Goal: Navigation & Orientation: Find specific page/section

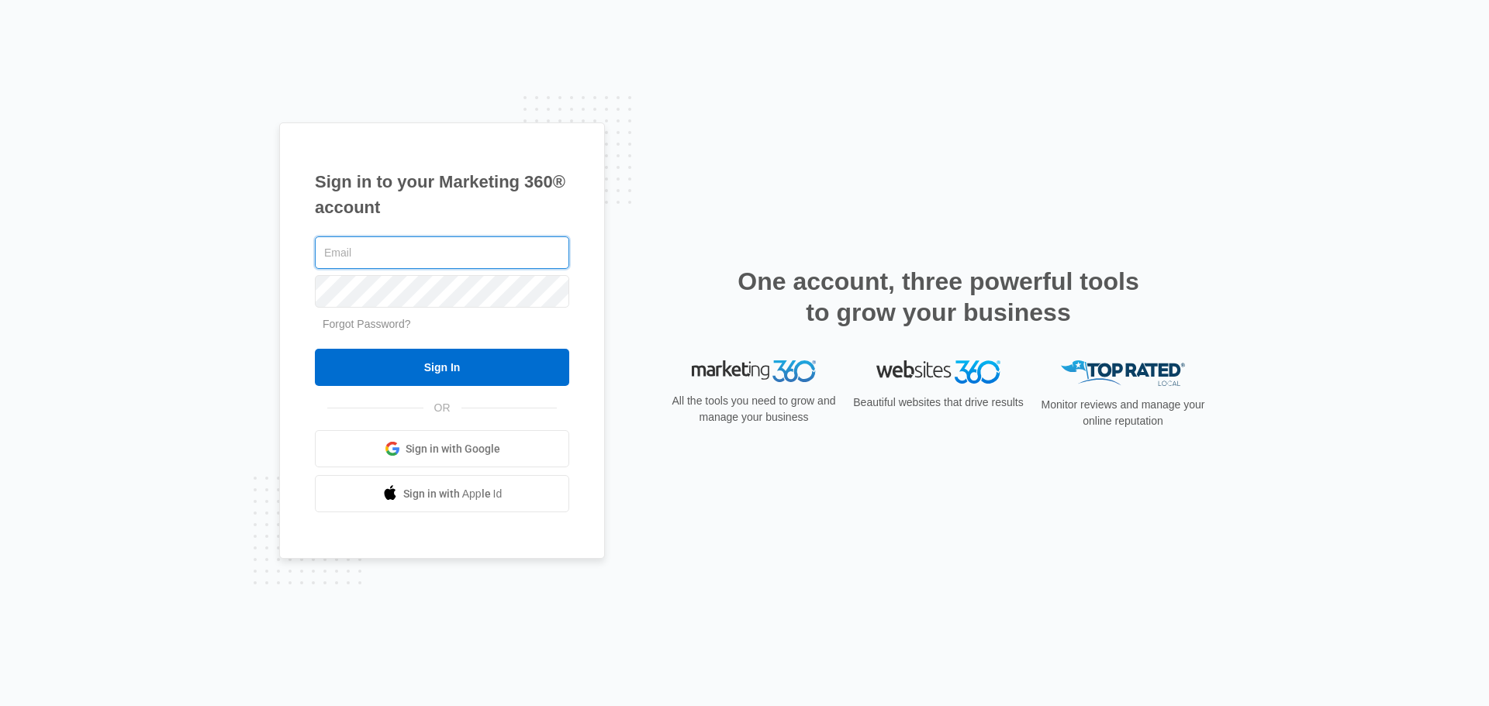
type input "[PERSON_NAME][EMAIL_ADDRESS][PERSON_NAME][DOMAIN_NAME]"
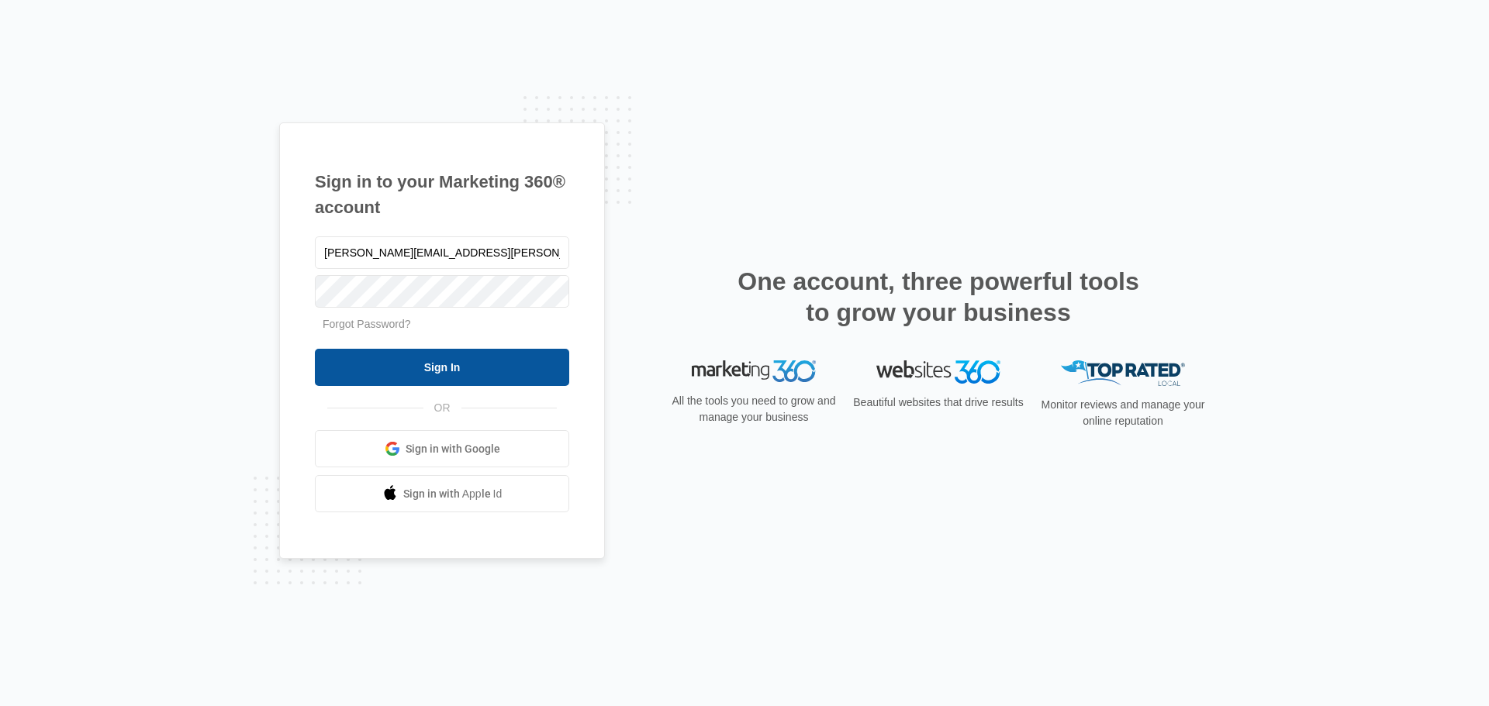
click at [478, 372] on input "Sign In" at bounding box center [442, 367] width 254 height 37
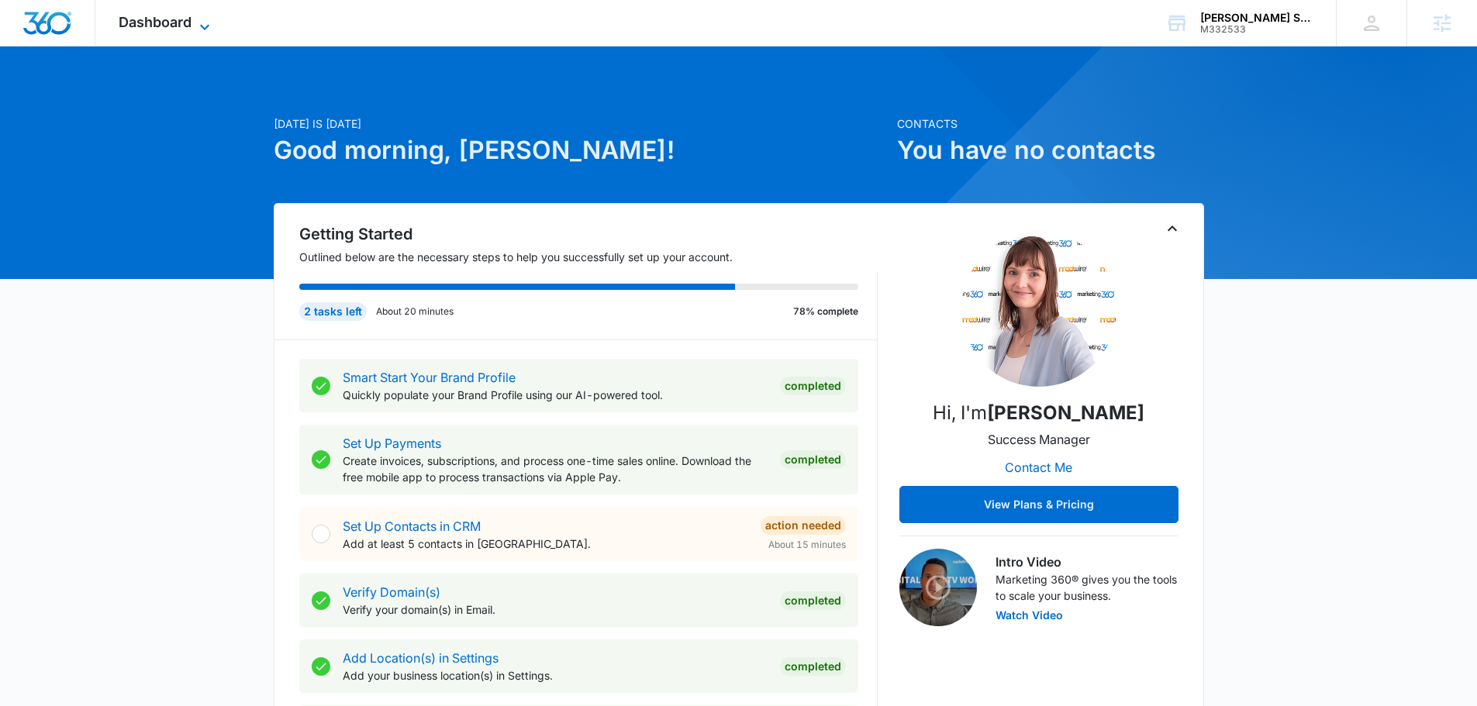
click at [179, 19] on span "Dashboard" at bounding box center [155, 22] width 73 height 16
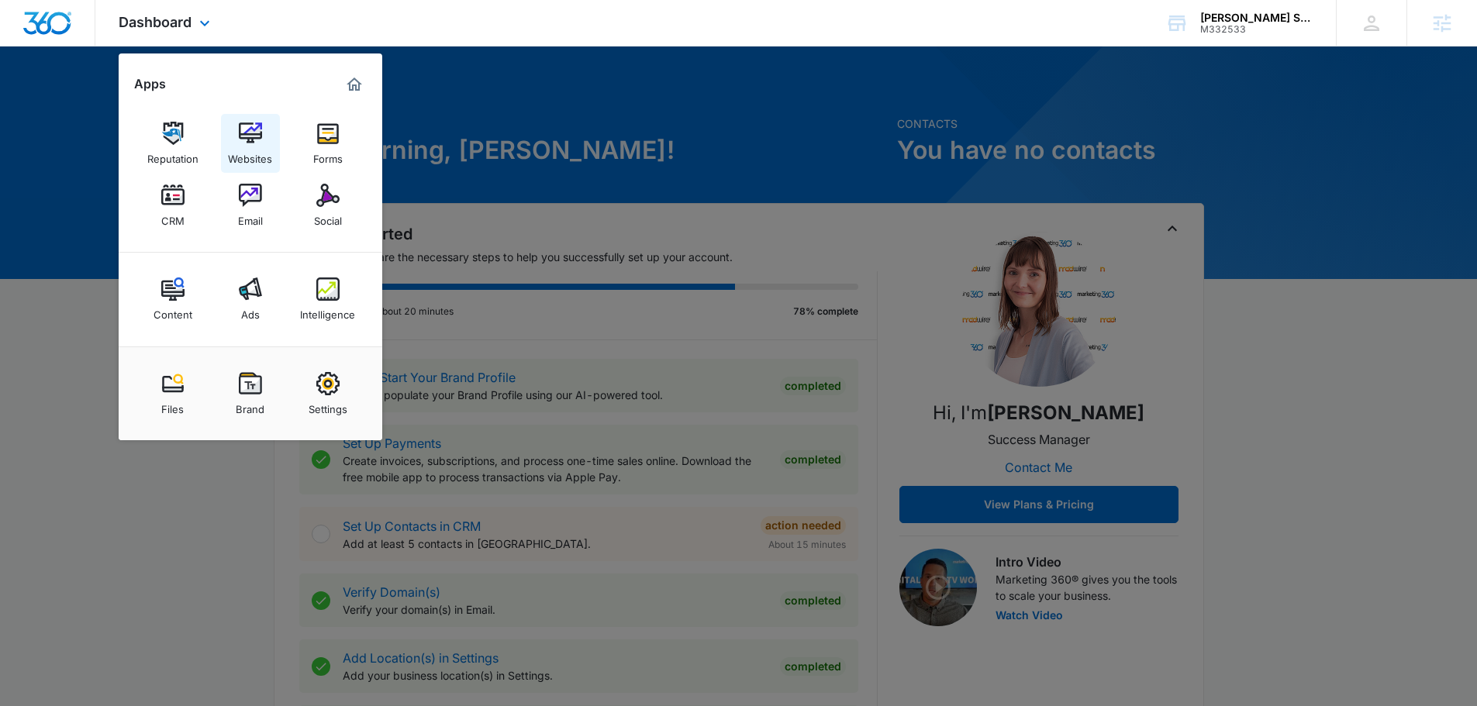
click at [253, 138] on img at bounding box center [250, 133] width 23 height 23
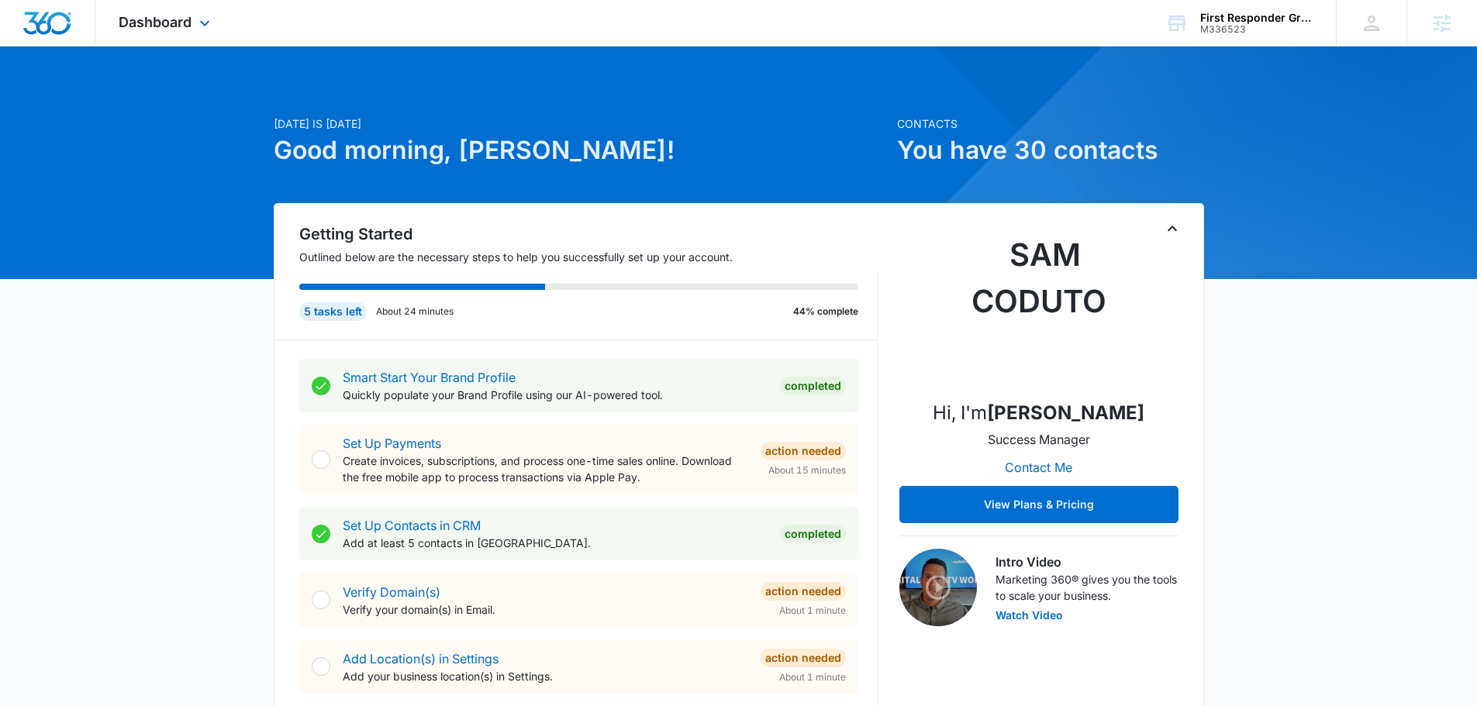
click at [173, 4] on div "Dashboard Apps Reputation Websites Forms CRM Email Social Content Ads Intellige…" at bounding box center [166, 23] width 142 height 46
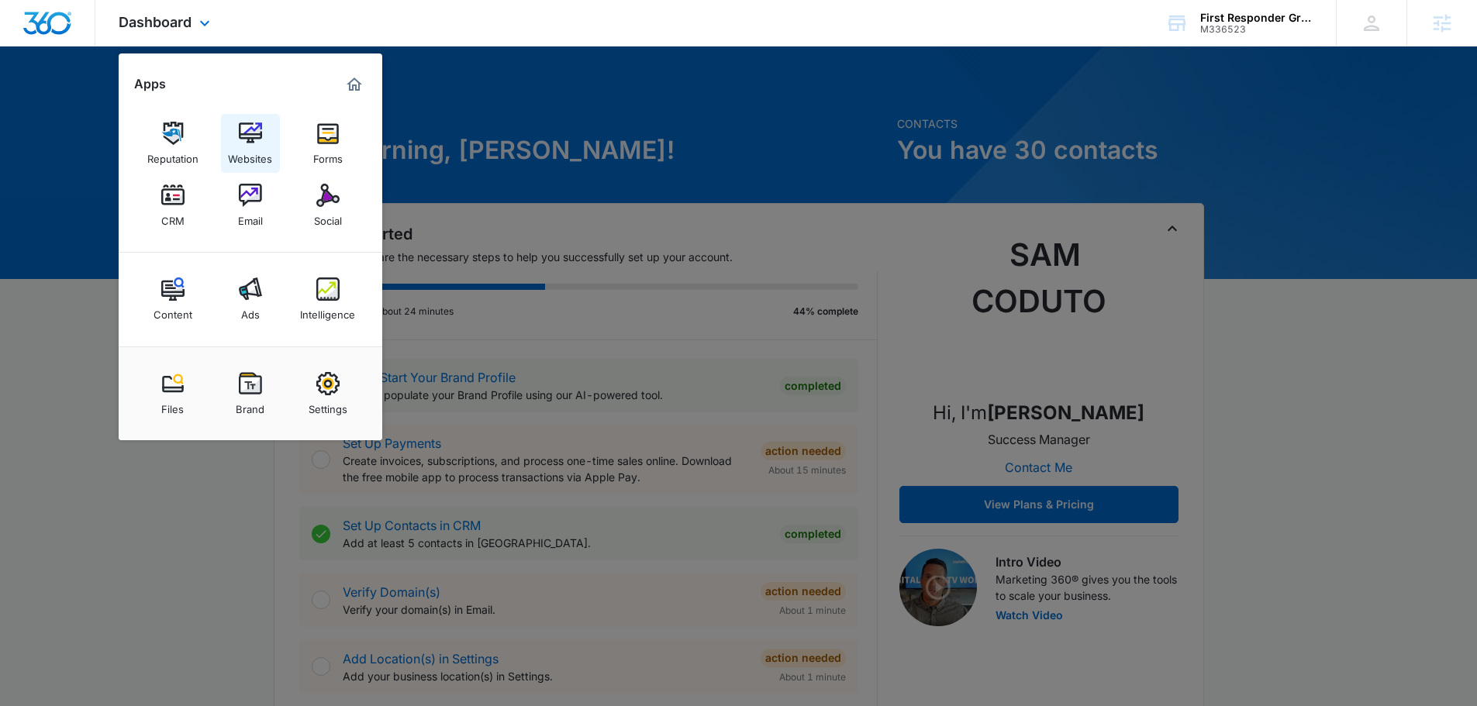
click at [257, 150] on div "Websites" at bounding box center [250, 155] width 44 height 20
